Goal: Task Accomplishment & Management: Manage account settings

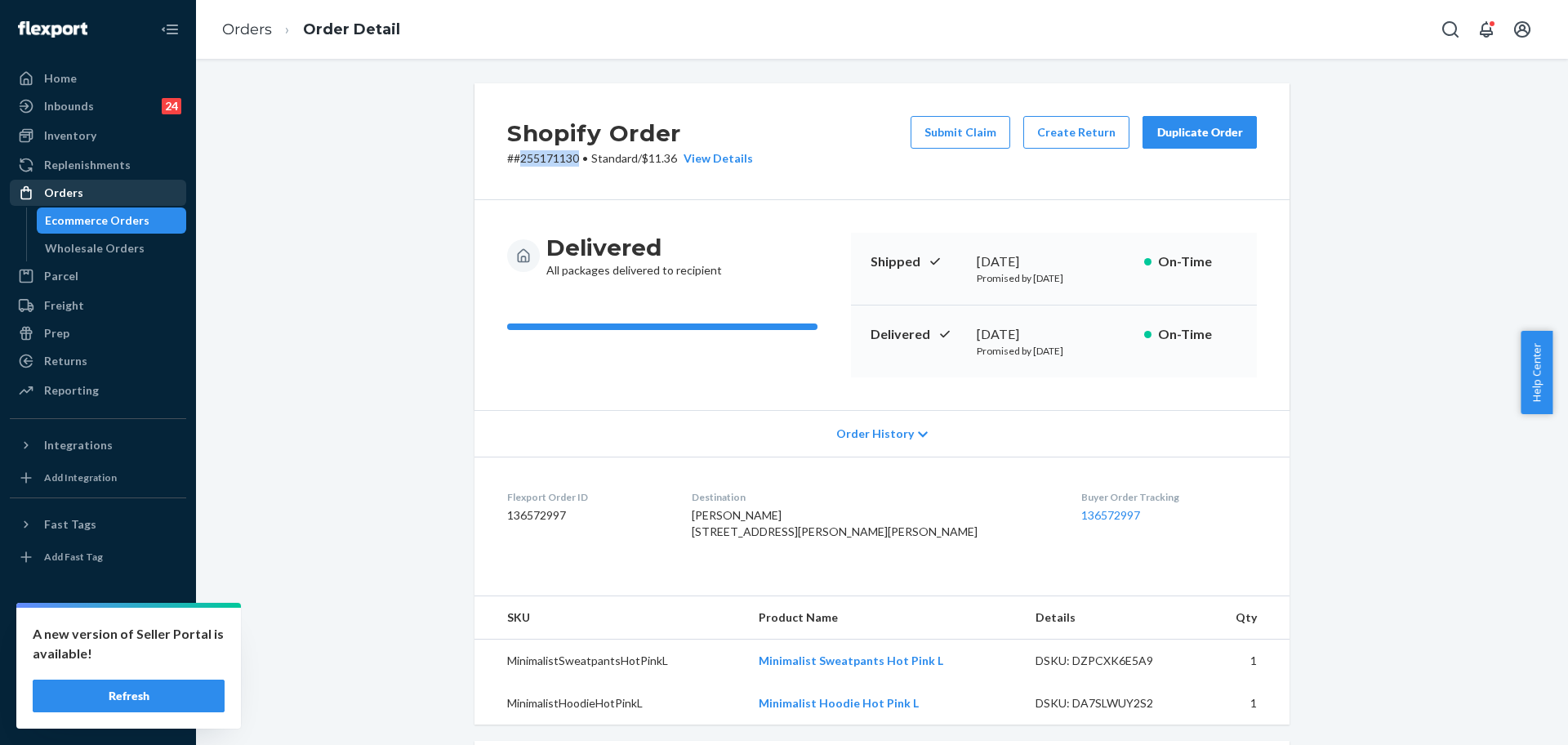
click at [83, 190] on div "Orders" at bounding box center [98, 192] width 173 height 23
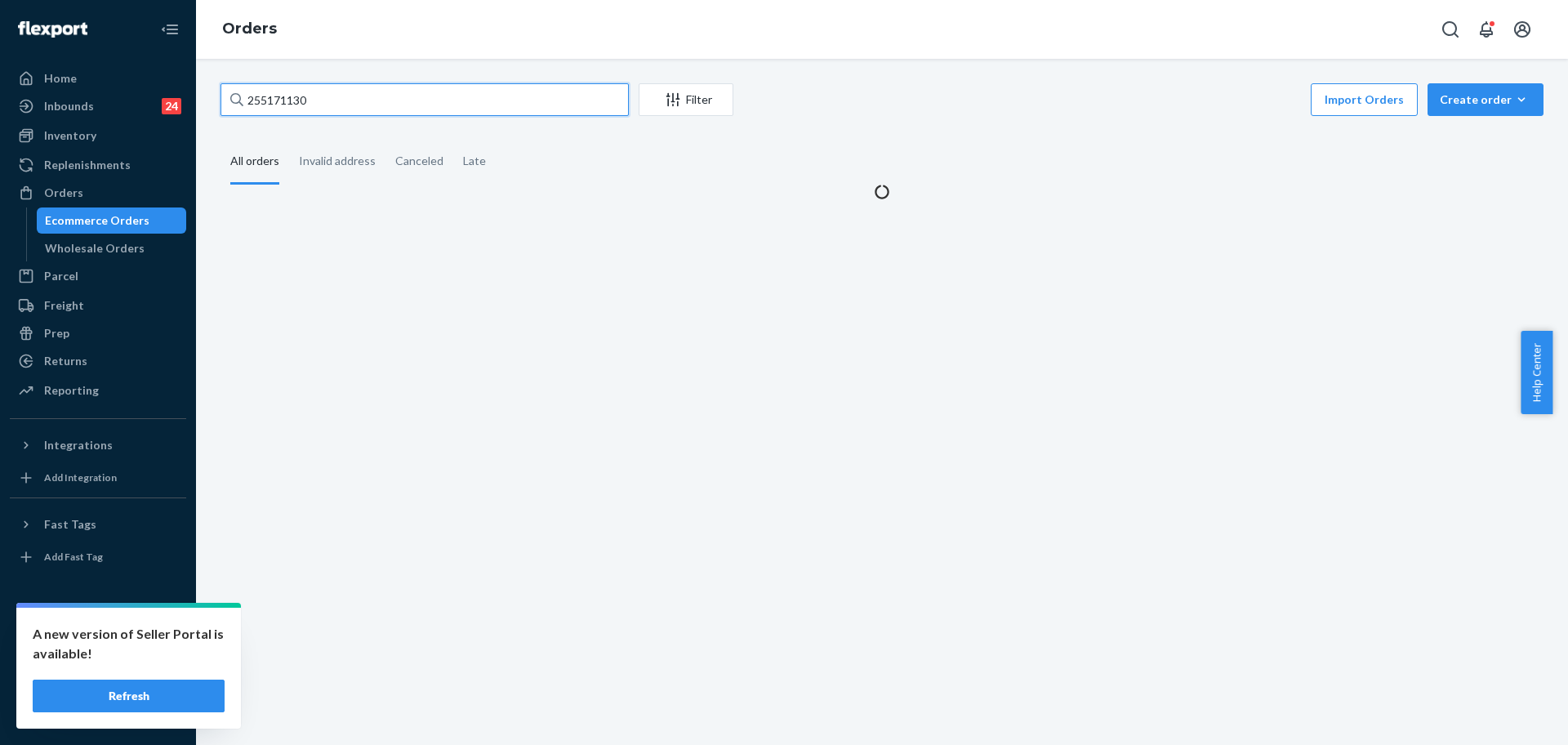
click at [336, 90] on input "255171130" at bounding box center [424, 100] width 408 height 33
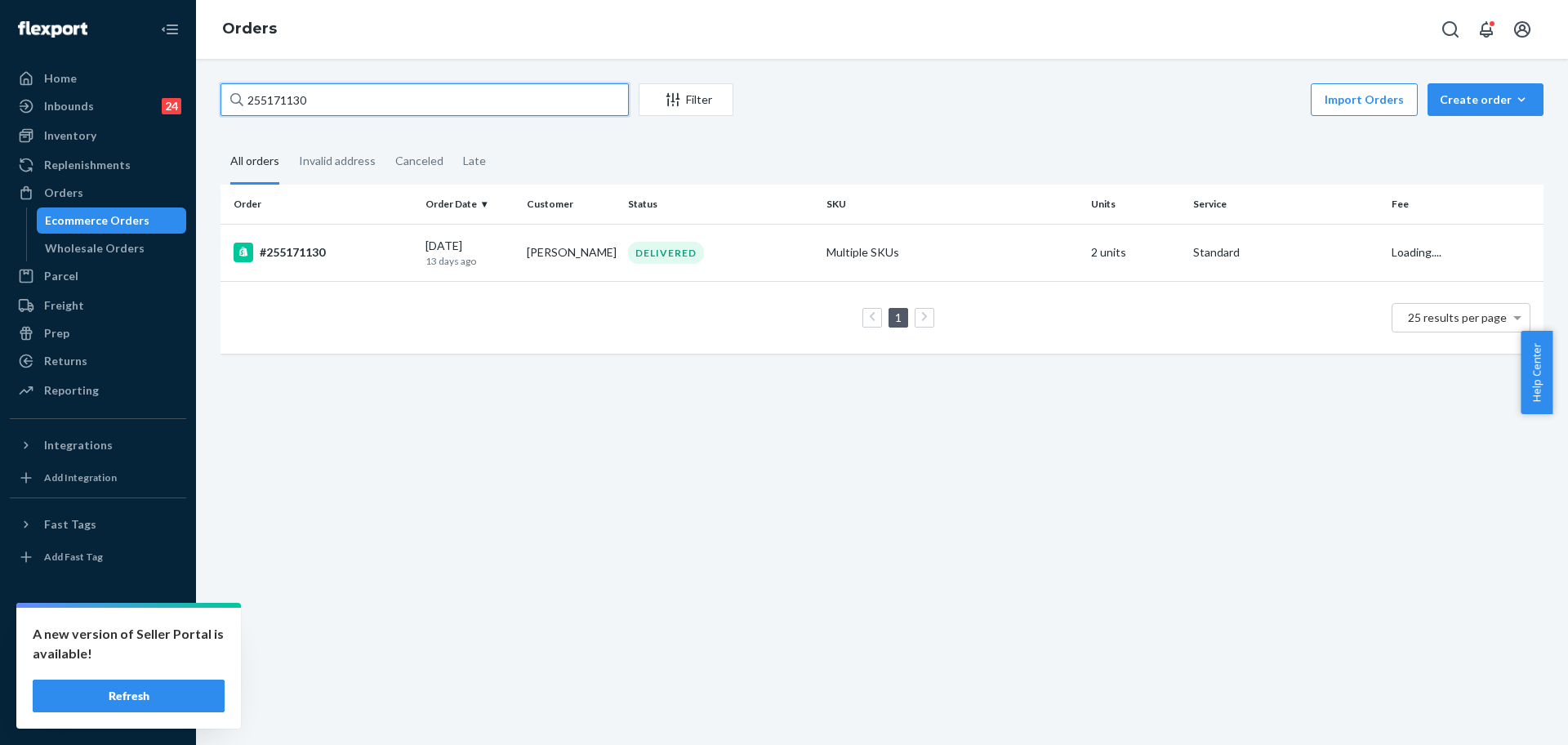
paste input "6357"
type input "255176357"
click at [395, 272] on td "#255176357" at bounding box center [319, 252] width 198 height 57
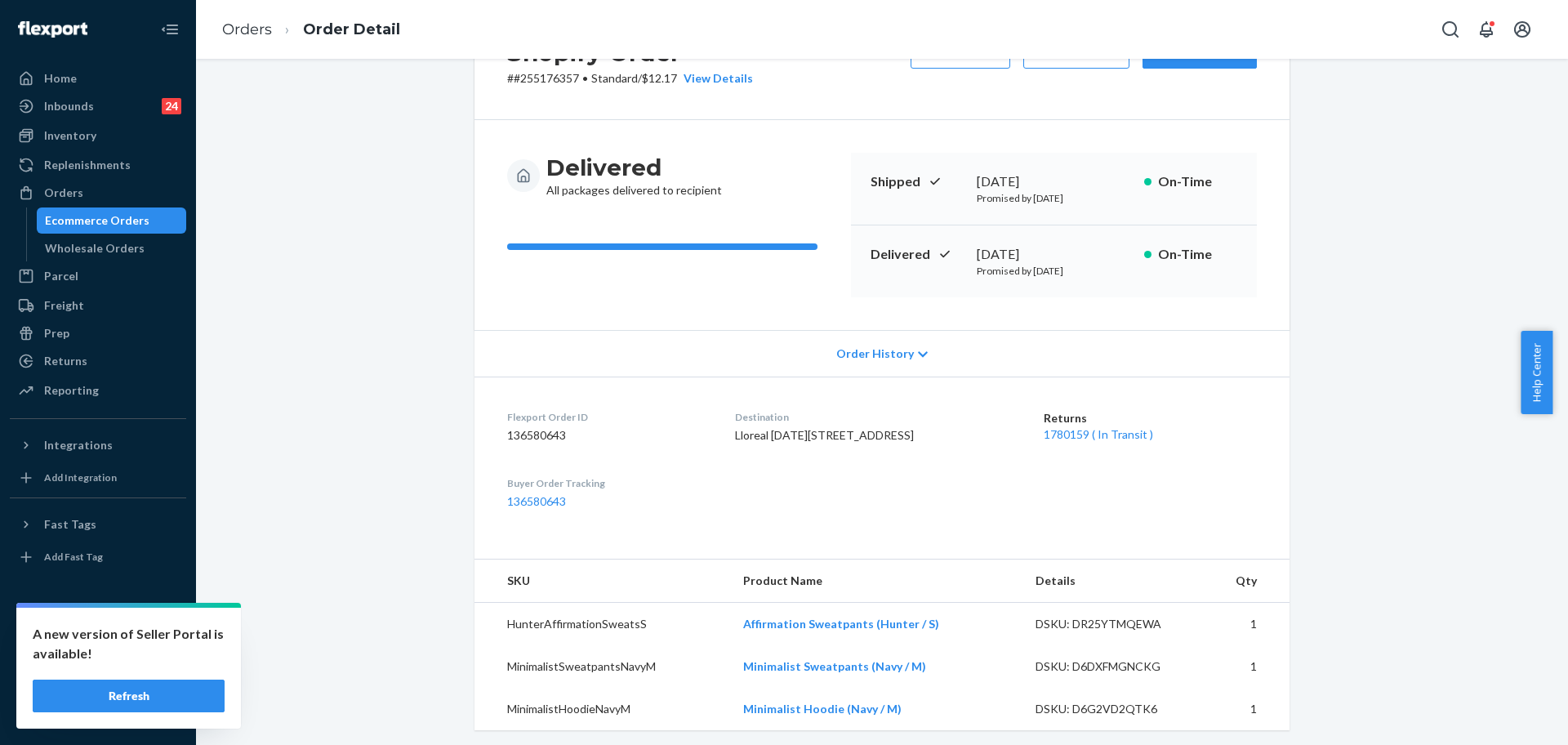
scroll to position [102, 0]
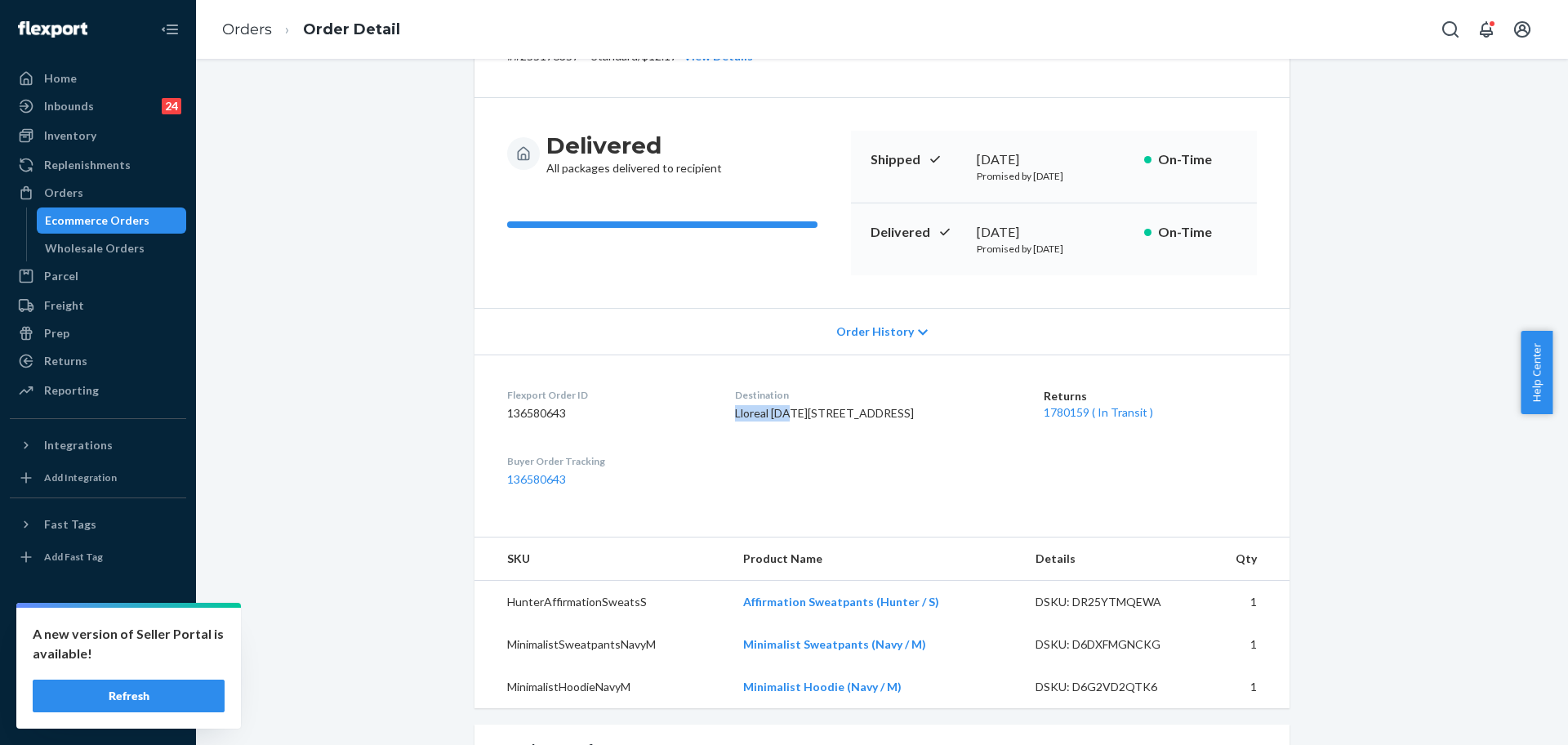
drag, startPoint x: 820, startPoint y: 418, endPoint x: 729, endPoint y: 405, distance: 91.9
click at [729, 405] on dl "Flexport Order ID 136580643 Destination Lloreal [DATE][STREET_ADDRESS] US Retur…" at bounding box center [882, 438] width 815 height 166
copy span "Lloreal May"
click at [72, 191] on div "Orders" at bounding box center [63, 193] width 39 height 16
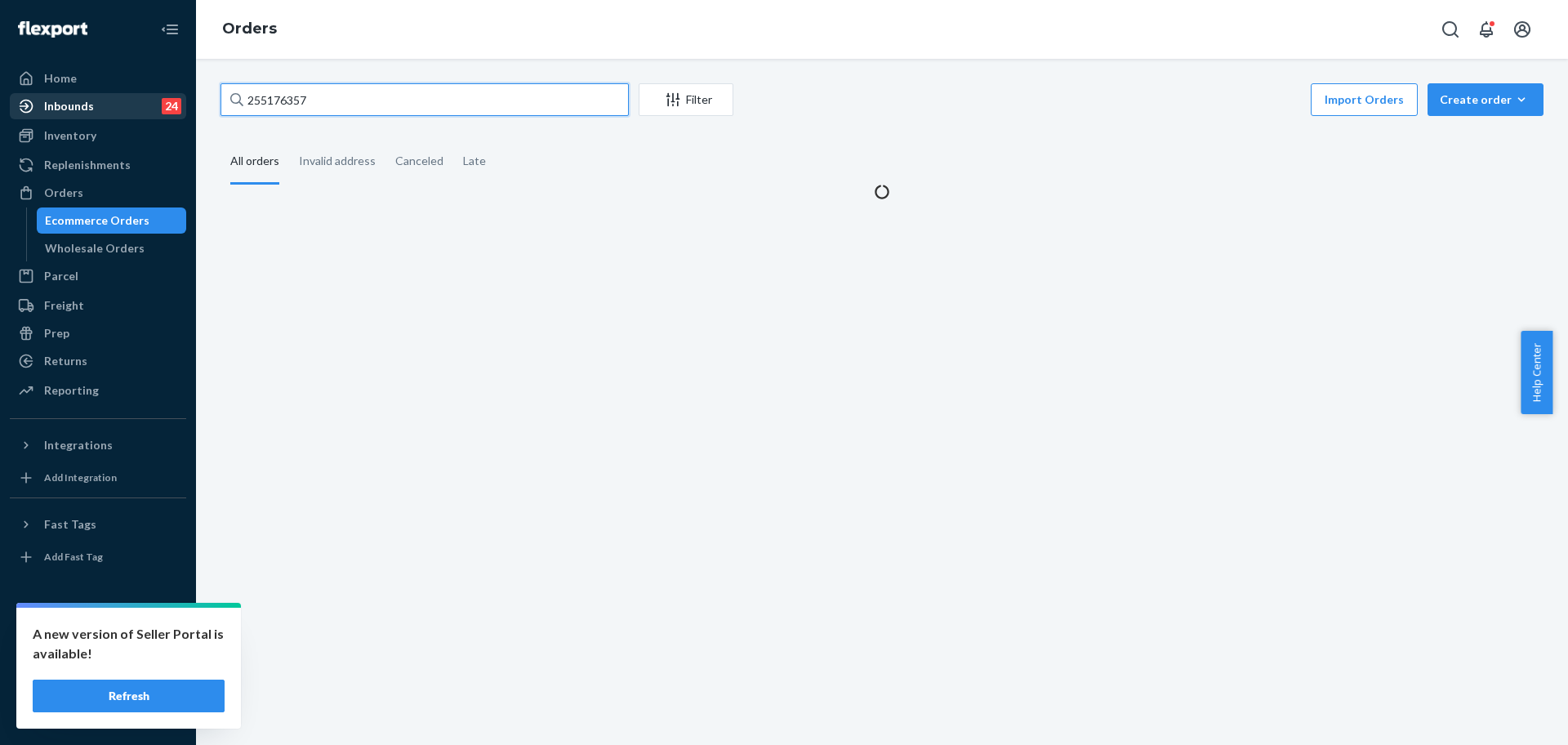
drag, startPoint x: 367, startPoint y: 104, endPoint x: 179, endPoint y: 102, distance: 188.0
click at [179, 102] on div "Home Inbounds 24 Shipping Plans Problems 24 Inventory Products Replenishments O…" at bounding box center [784, 372] width 1568 height 745
paste input "Lloreal May"
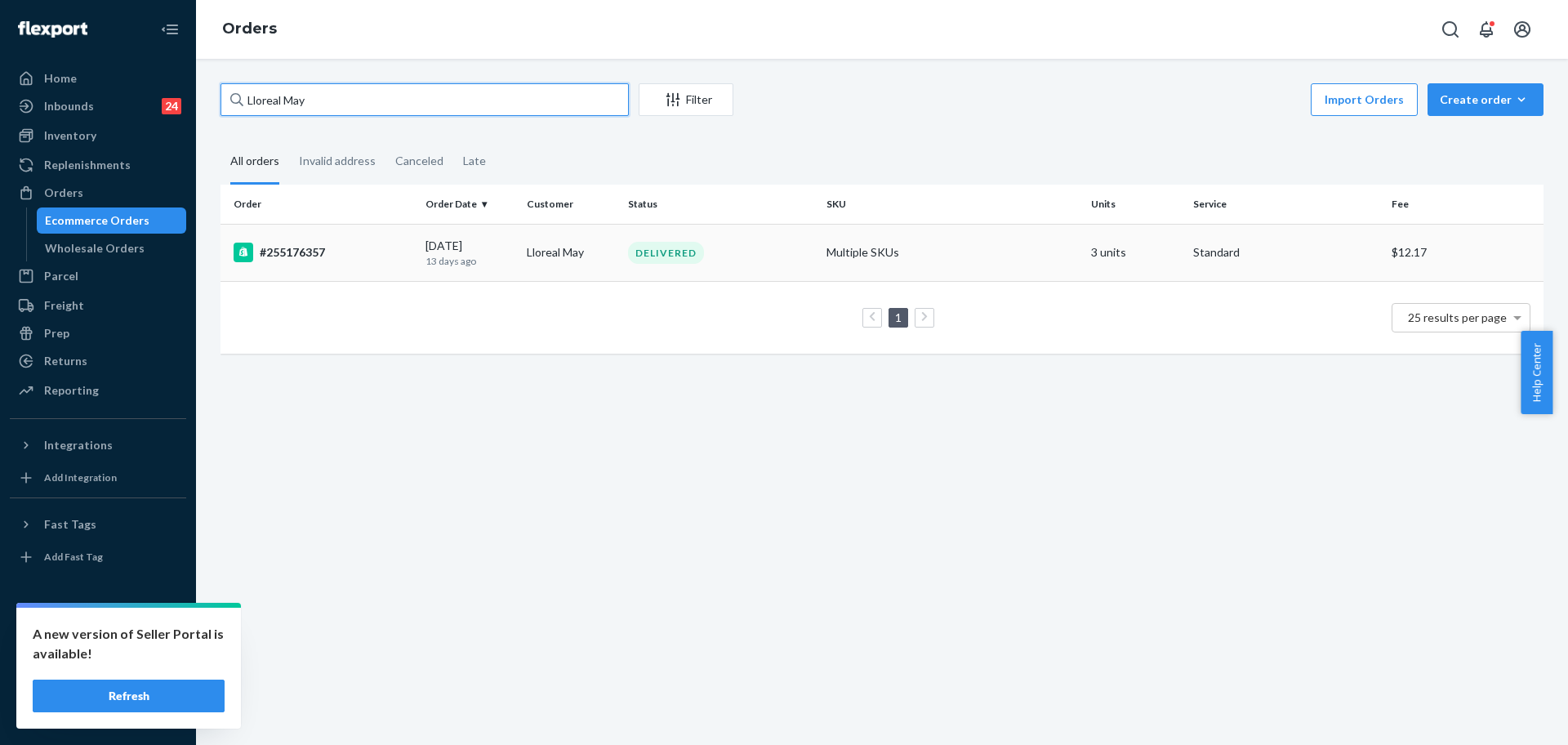
type input "Lloreal May"
click at [507, 267] on td "[DATE] [DATE]" at bounding box center [469, 252] width 101 height 57
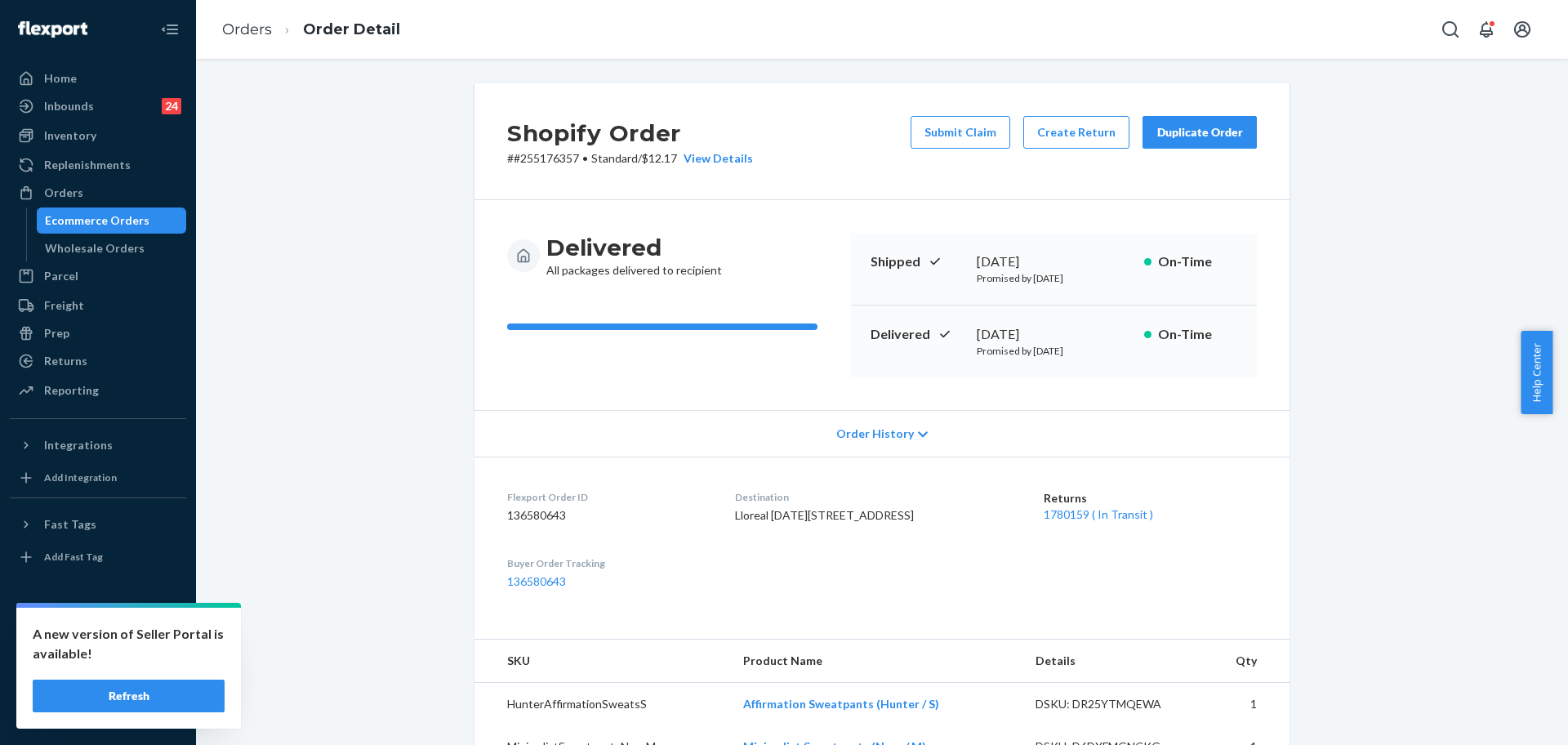
click at [1172, 149] on div "Submit Claim Create Return Duplicate Order" at bounding box center [1083, 141] width 359 height 51
click at [1156, 136] on div "Duplicate Order" at bounding box center [1199, 132] width 86 height 16
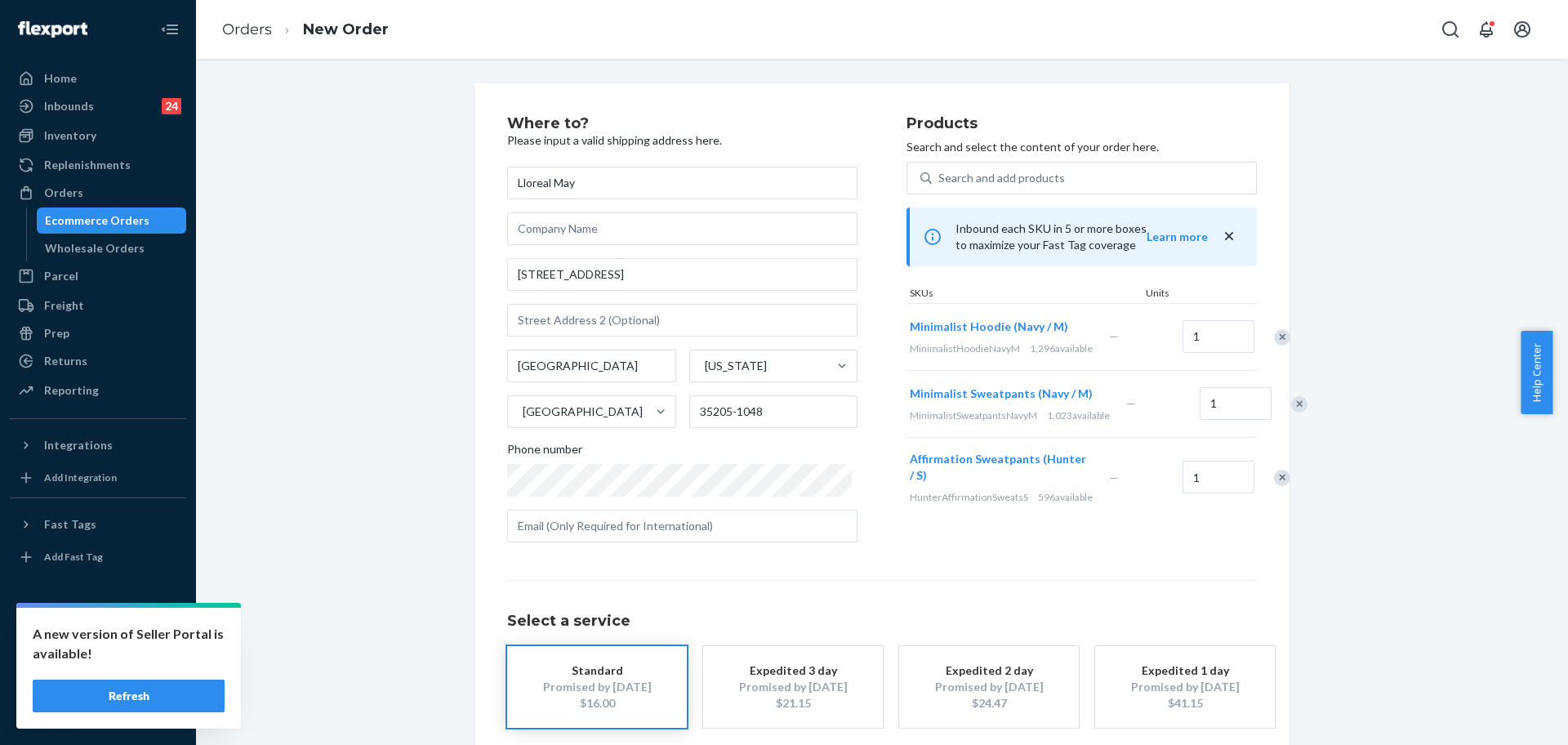
click at [1291, 412] on div "Remove Item" at bounding box center [1299, 404] width 16 height 16
click at [1252, 432] on div at bounding box center [1272, 410] width 41 height 44
click at [1273, 419] on div "Remove Item" at bounding box center [1282, 411] width 16 height 16
click at [231, 25] on link "Orders" at bounding box center [246, 29] width 50 height 18
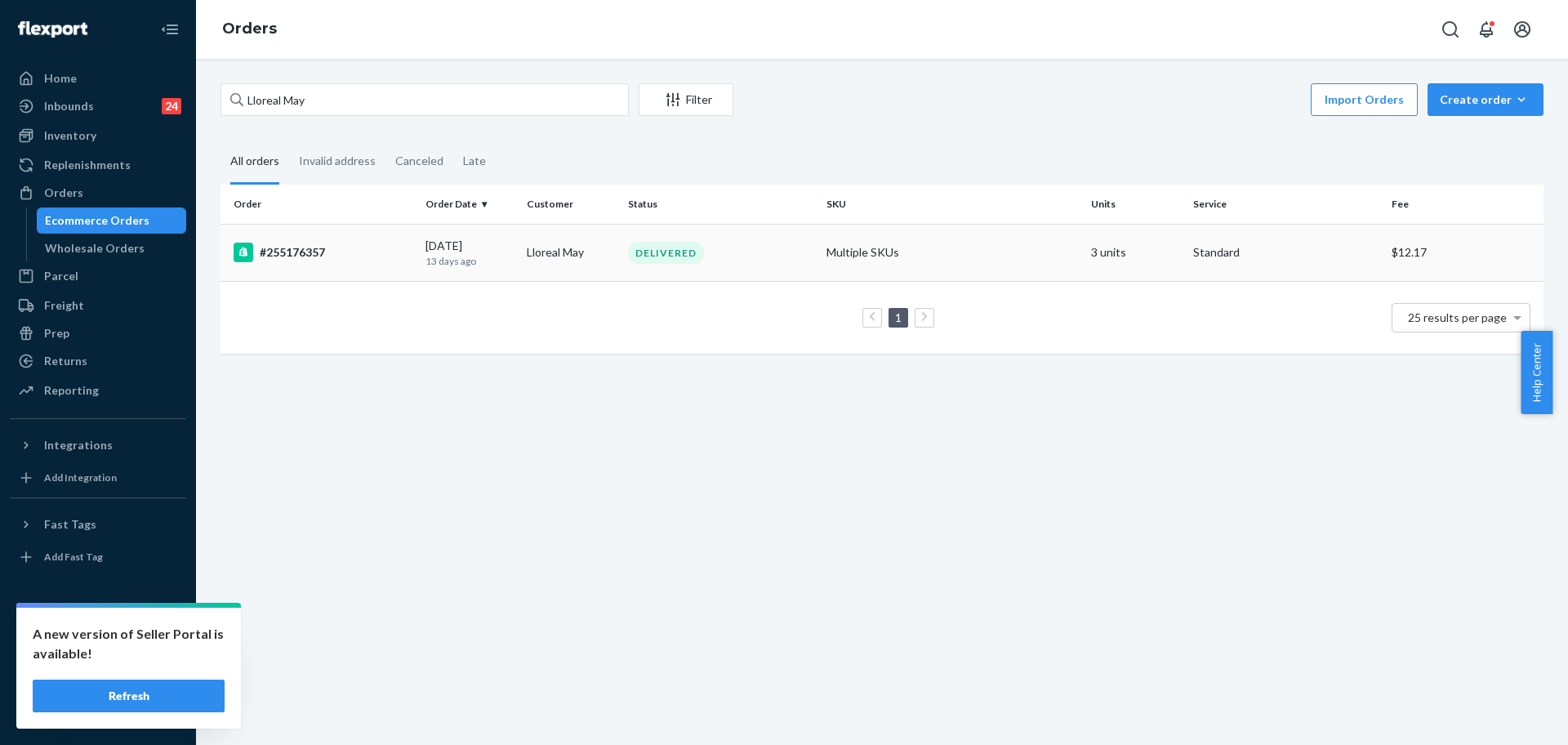
click at [326, 255] on div "#255176357" at bounding box center [323, 253] width 179 height 20
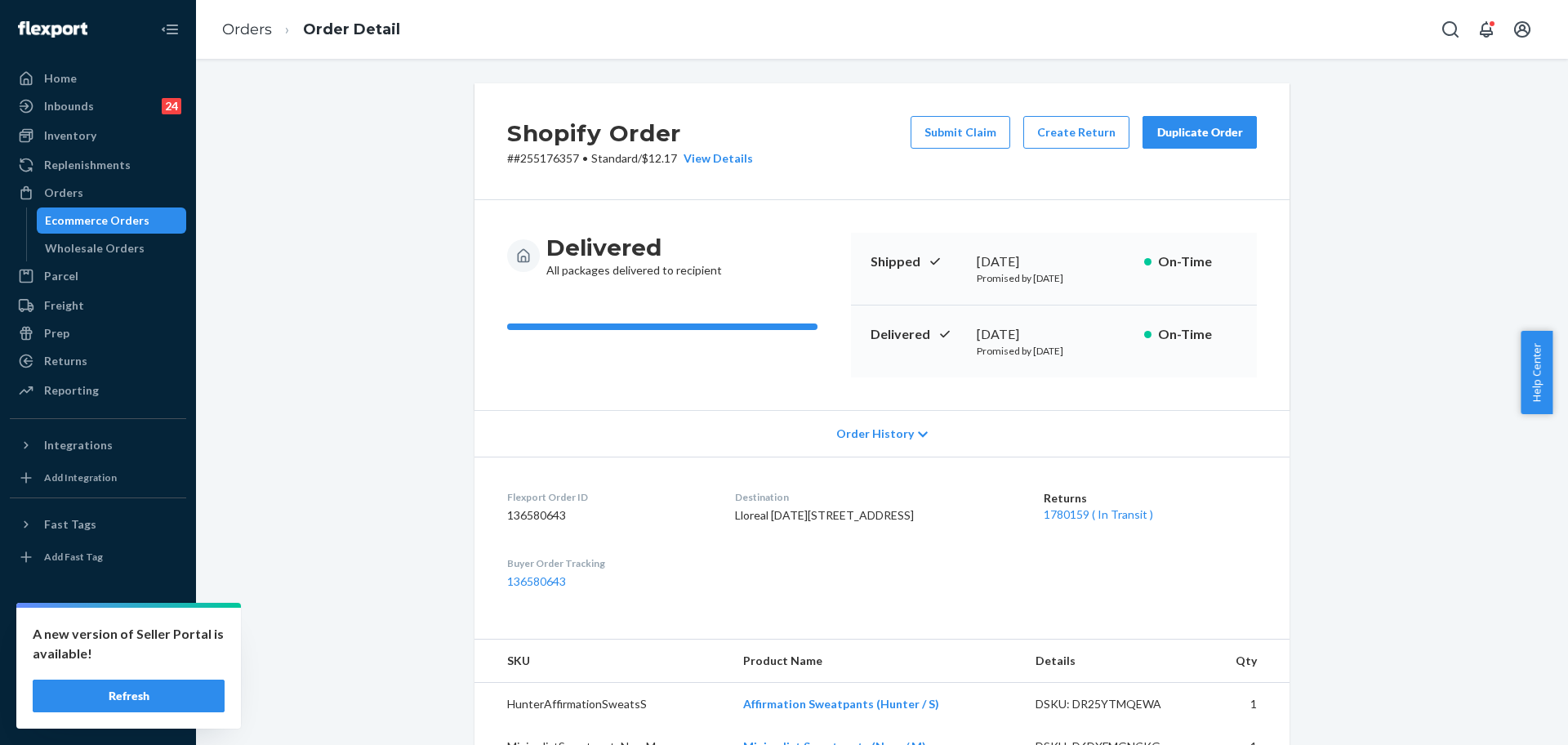
click at [548, 158] on p "# #255176357 • Standard / $12.17 View Details" at bounding box center [629, 158] width 246 height 16
copy p "255176357"
drag, startPoint x: 805, startPoint y: 515, endPoint x: 730, endPoint y: 510, distance: 75.2
click at [730, 510] on dl "Flexport Order ID 136580643 Destination Lloreal [DATE][STREET_ADDRESS] US Retur…" at bounding box center [882, 539] width 815 height 166
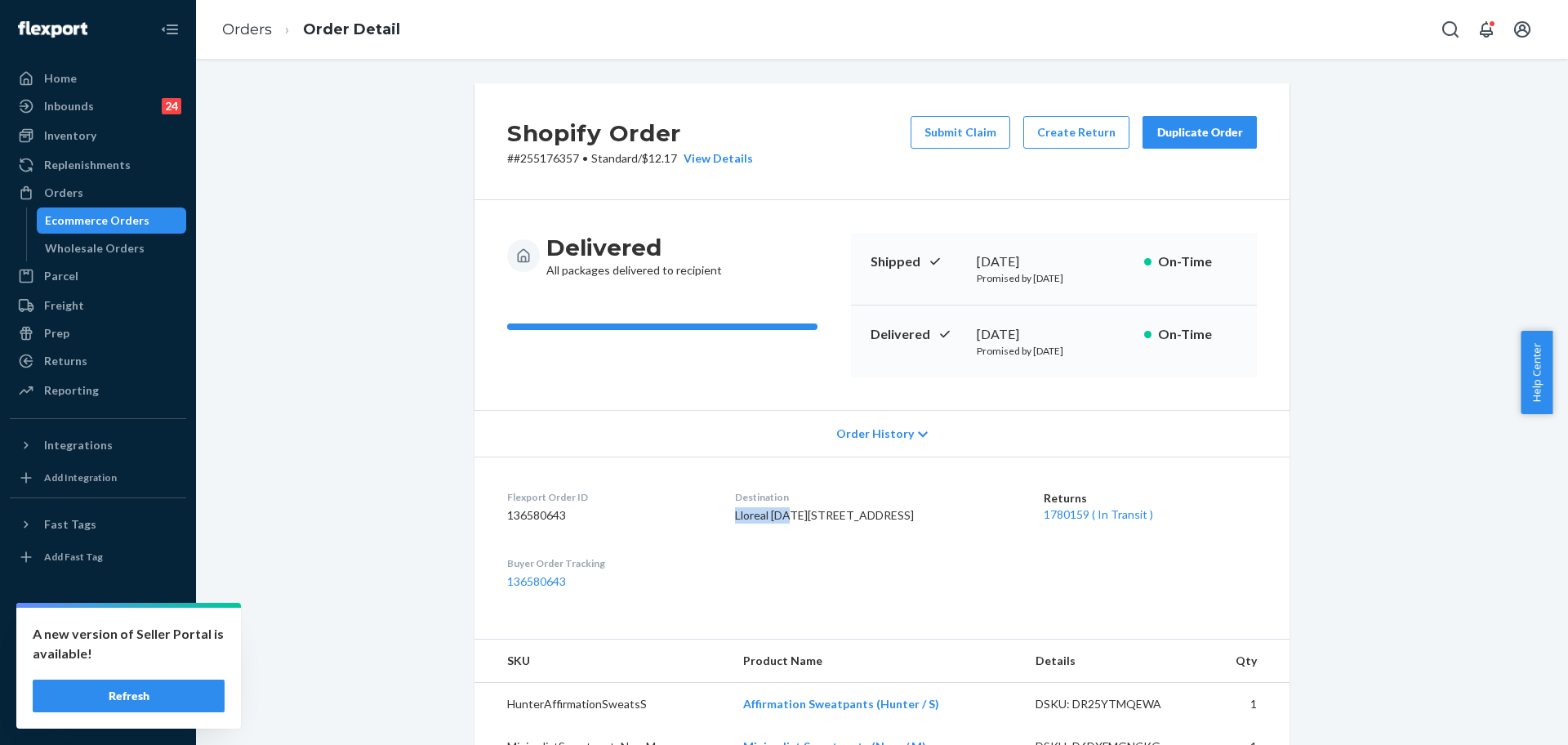
copy span "Lloreal May"
click at [67, 357] on div "Returns" at bounding box center [65, 361] width 44 height 16
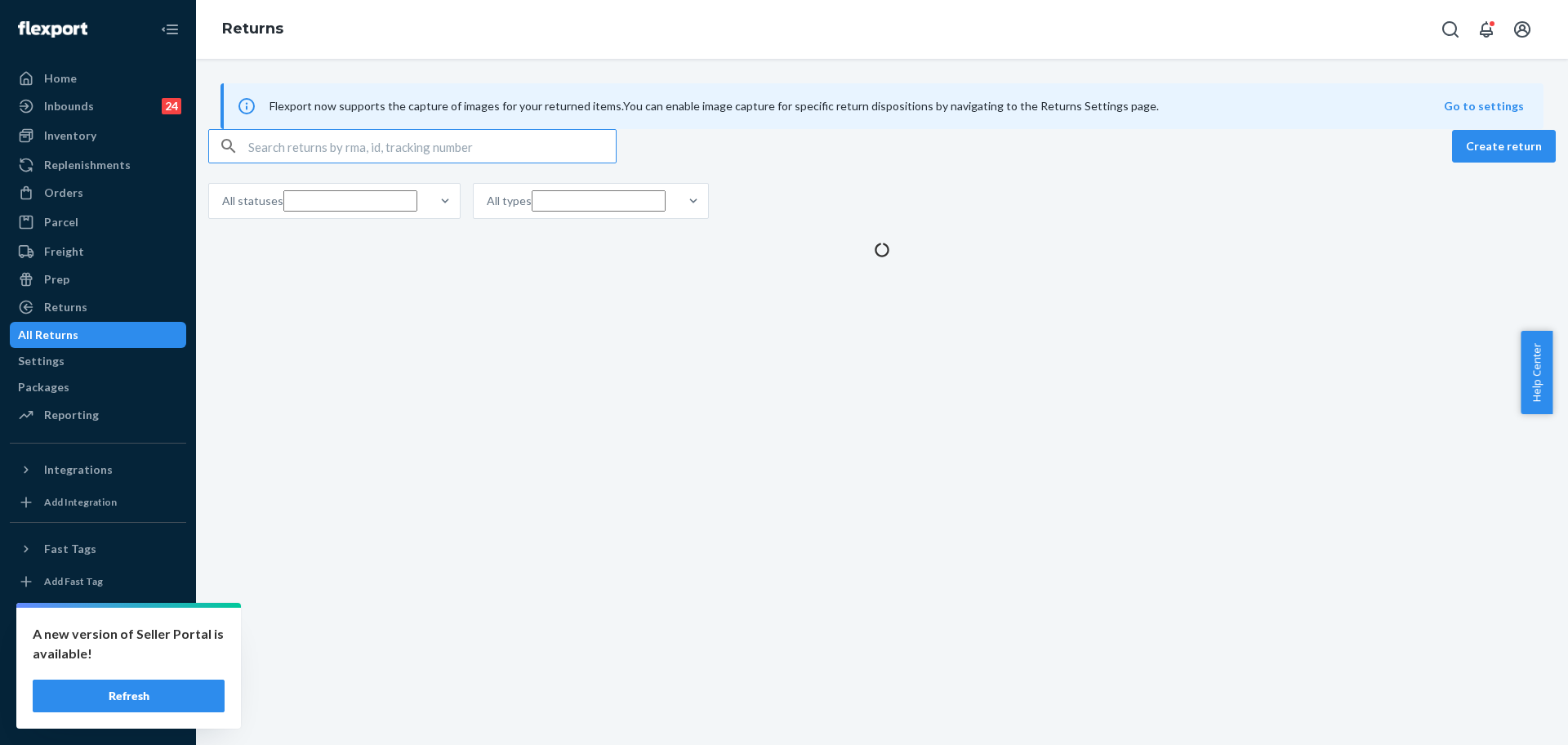
click at [347, 163] on input "text" at bounding box center [432, 146] width 367 height 33
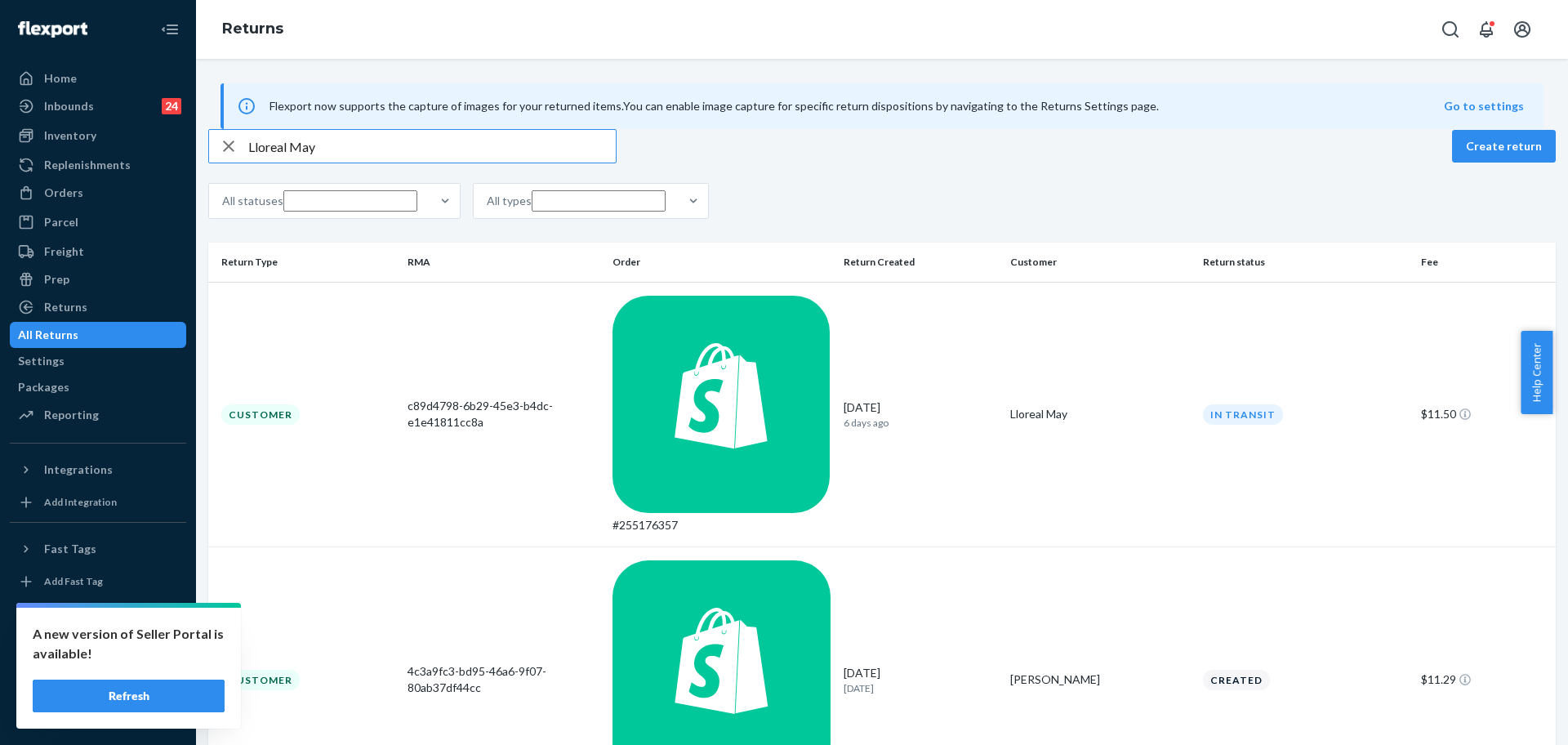
type input "Lloreal May"
